Goal: Check status: Check status

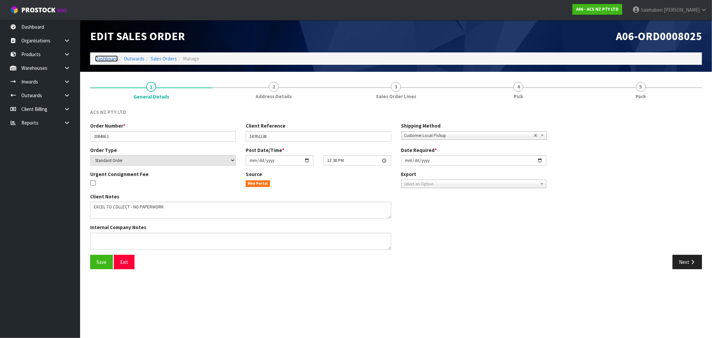
click at [107, 57] on link "Dashboard" at bounding box center [106, 58] width 23 height 6
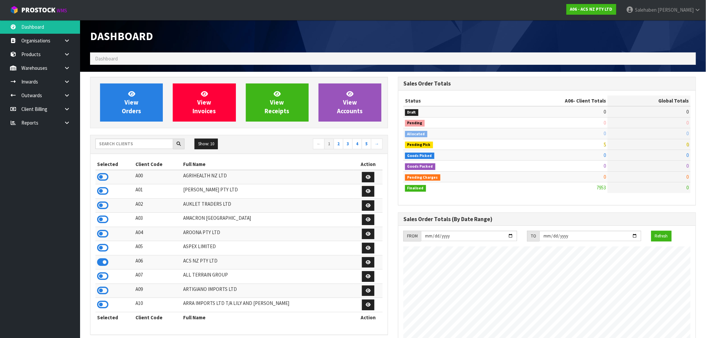
scroll to position [506, 308]
click at [152, 144] on input "text" at bounding box center [134, 144] width 78 height 10
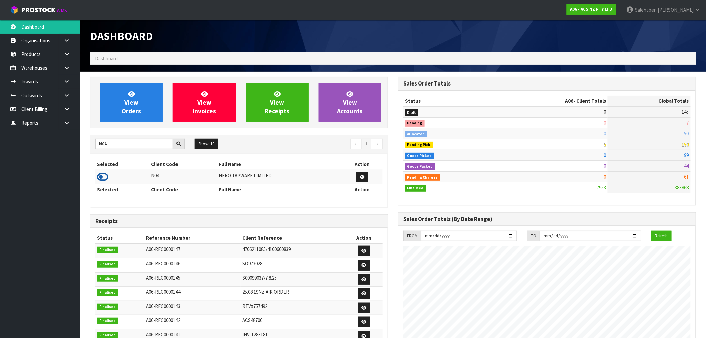
click at [101, 177] on icon at bounding box center [102, 177] width 11 height 10
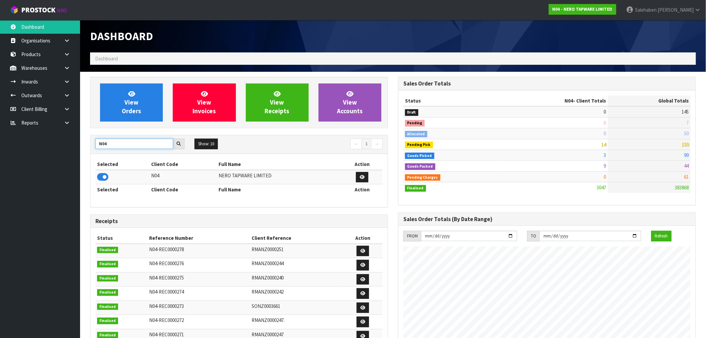
drag, startPoint x: 113, startPoint y: 147, endPoint x: 82, endPoint y: 150, distance: 31.1
click at [82, 150] on section "View Orders View Invoices View Receipts View Accounts N04 Show: 10 5 10 25 50 ←…" at bounding box center [393, 330] width 626 height 516
type input "C11"
click at [101, 176] on icon at bounding box center [102, 177] width 11 height 10
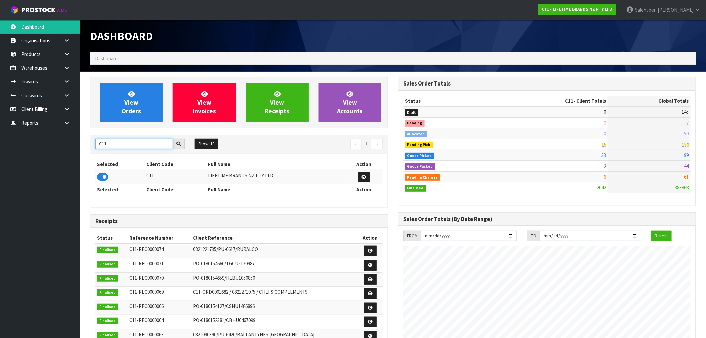
drag, startPoint x: 110, startPoint y: 144, endPoint x: 89, endPoint y: 148, distance: 21.1
click at [89, 148] on div "View Orders View Invoices View Receipts View Accounts C11 Show: 10 5 10 25 50 ←…" at bounding box center [239, 271] width 308 height 388
type input "K01"
click at [101, 179] on icon at bounding box center [102, 177] width 11 height 10
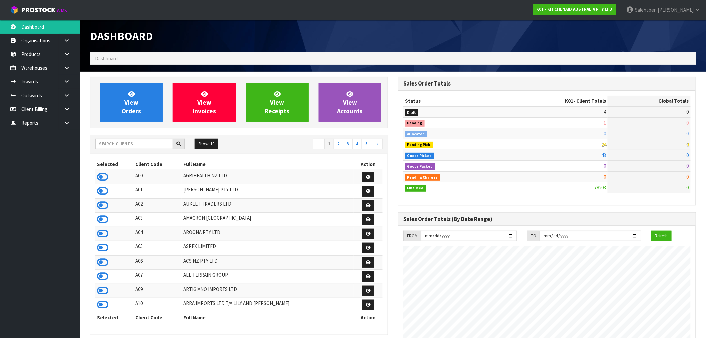
scroll to position [506, 308]
